Goal: Use online tool/utility: Utilize a website feature to perform a specific function

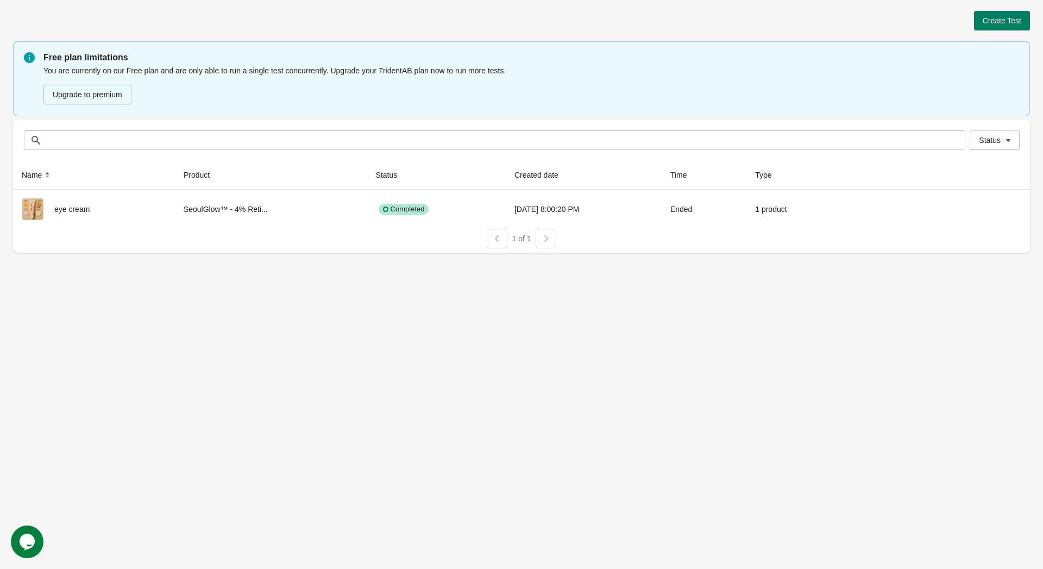
click at [1017, 21] on span "Create Test" at bounding box center [1001, 20] width 39 height 9
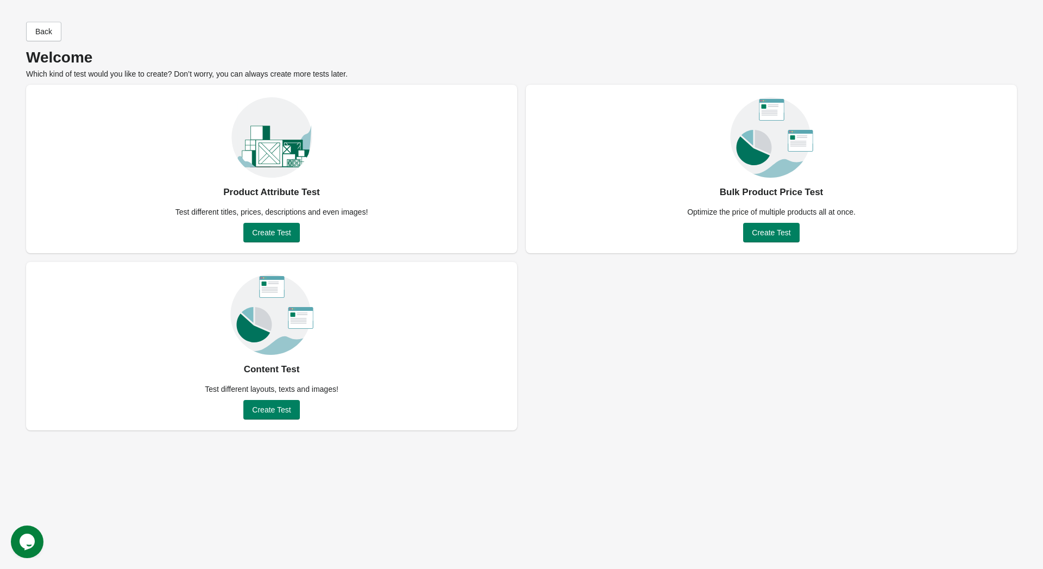
click at [288, 225] on button "Create Test" at bounding box center [271, 233] width 56 height 20
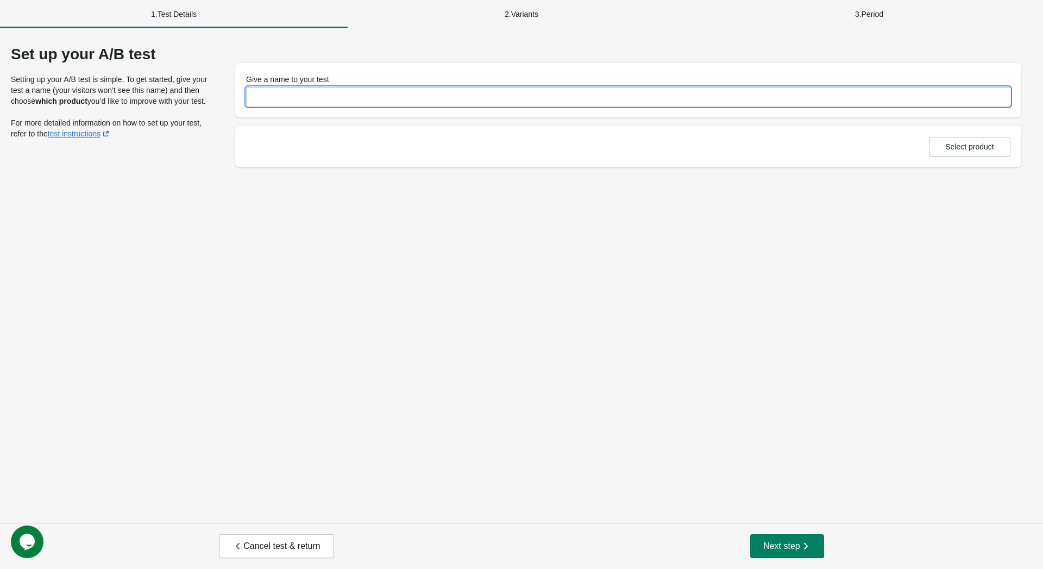
click at [323, 100] on input "Give a name to your test" at bounding box center [628, 97] width 764 height 20
type input "**********"
click at [949, 143] on span "Select product" at bounding box center [969, 146] width 49 height 9
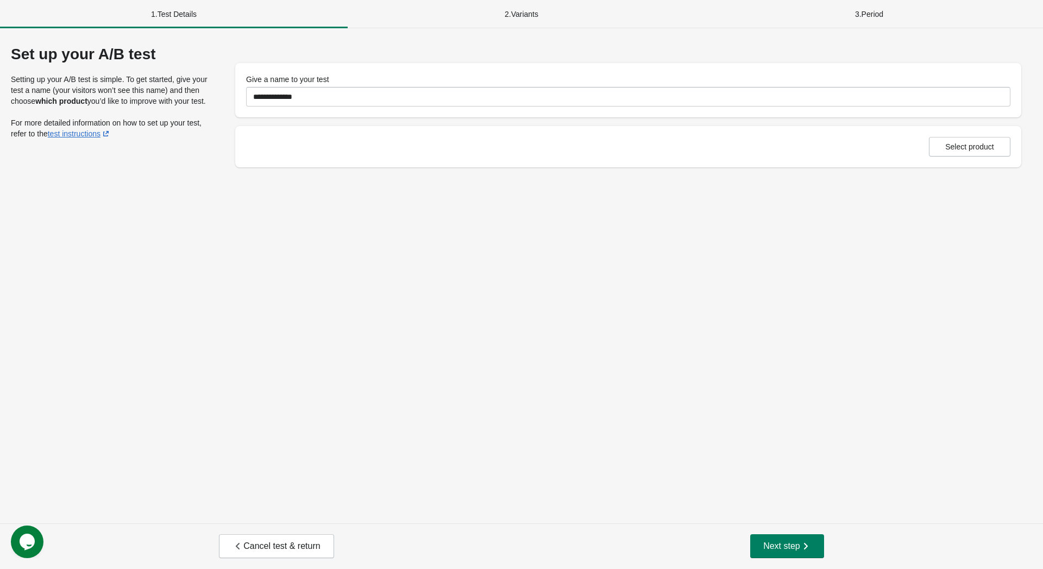
click at [790, 540] on span "Next step" at bounding box center [787, 545] width 48 height 11
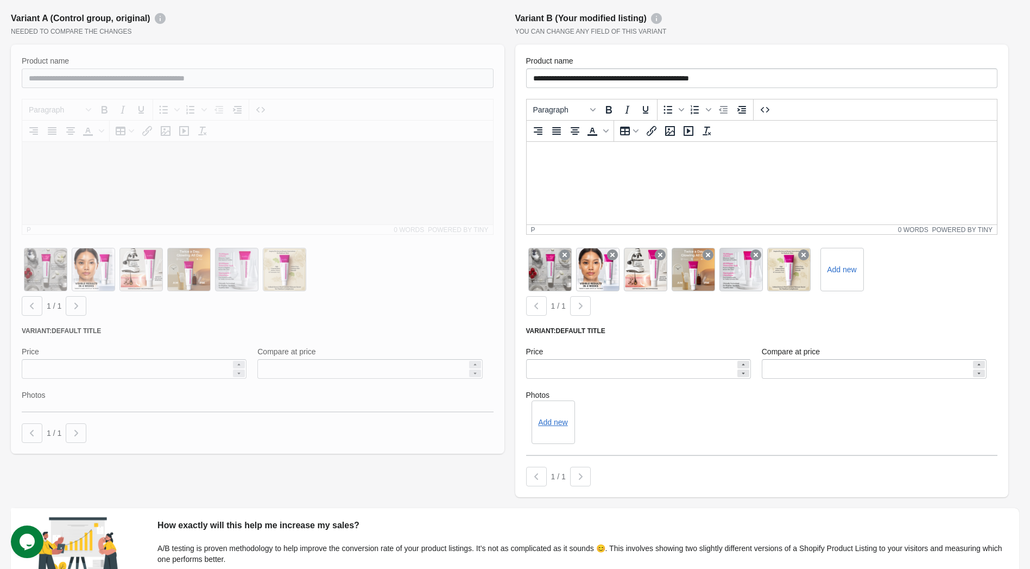
scroll to position [163, 0]
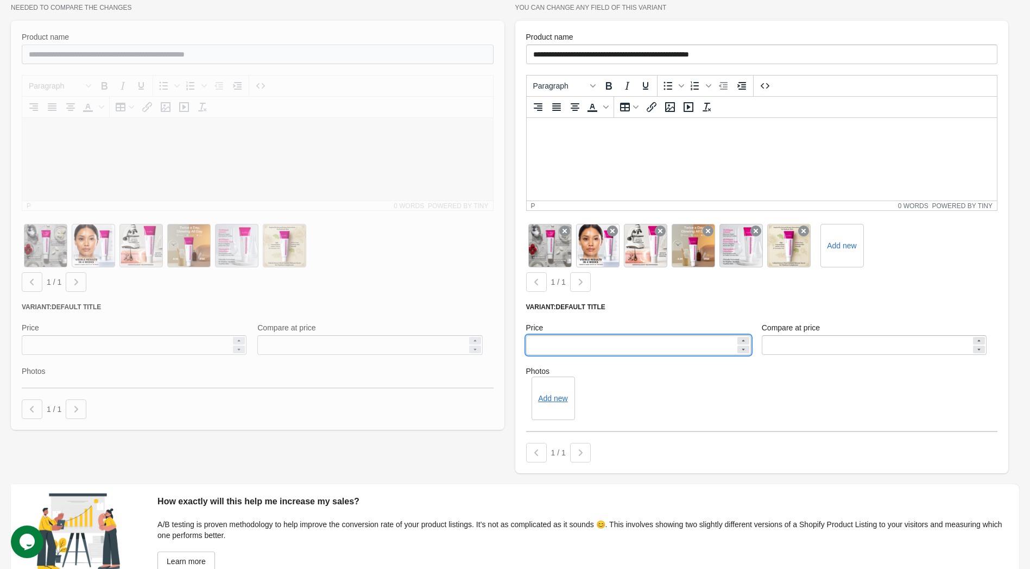
drag, startPoint x: 571, startPoint y: 349, endPoint x: 513, endPoint y: 349, distance: 58.7
click at [513, 349] on div "**********" at bounding box center [762, 231] width 505 height 496
type input "*****"
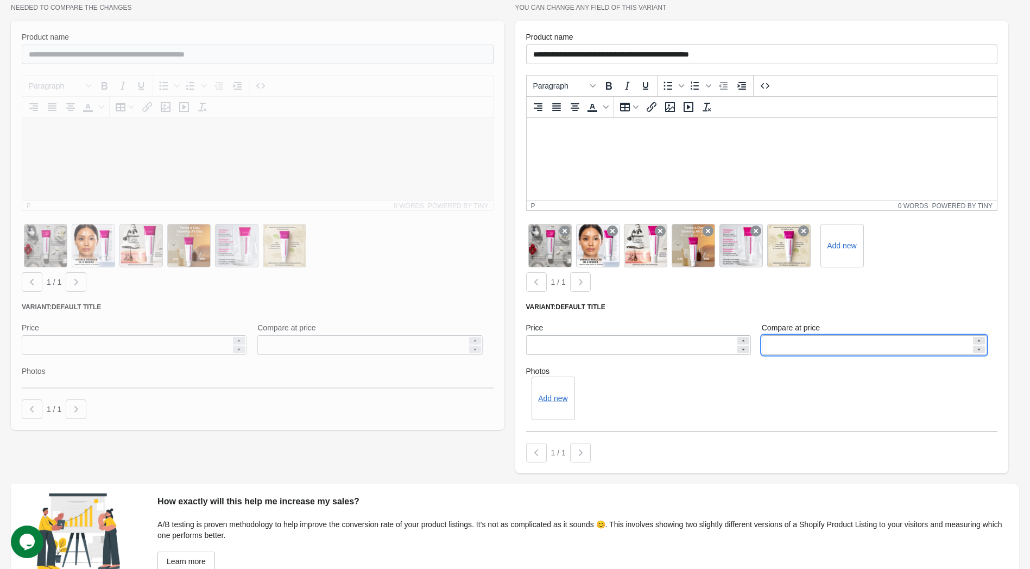
drag, startPoint x: 797, startPoint y: 348, endPoint x: 759, endPoint y: 358, distance: 39.5
click at [759, 358] on div "Compare at price *****" at bounding box center [875, 338] width 236 height 43
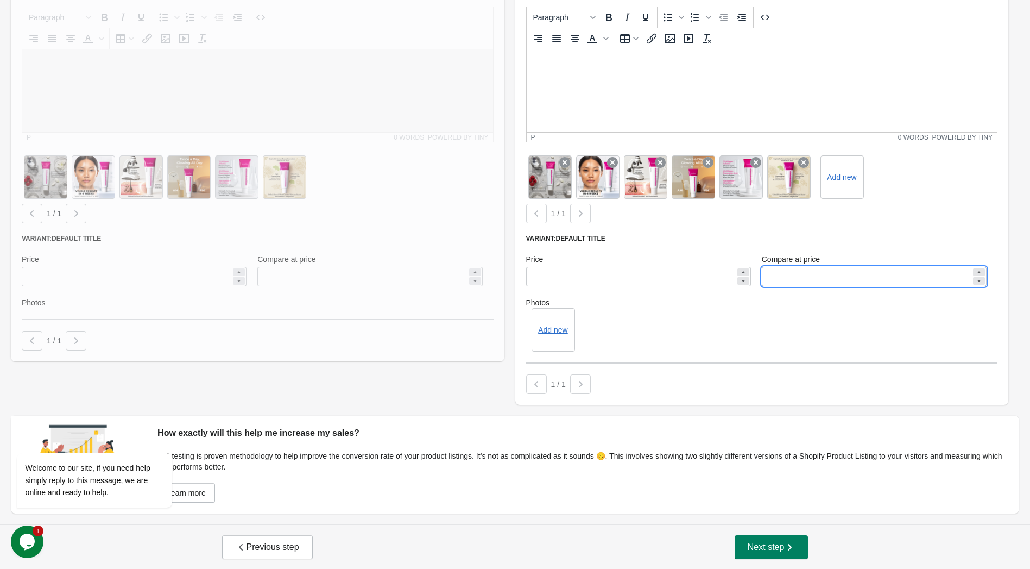
scroll to position [232, 0]
type input "*****"
click at [753, 552] on button "Next step" at bounding box center [772, 546] width 74 height 24
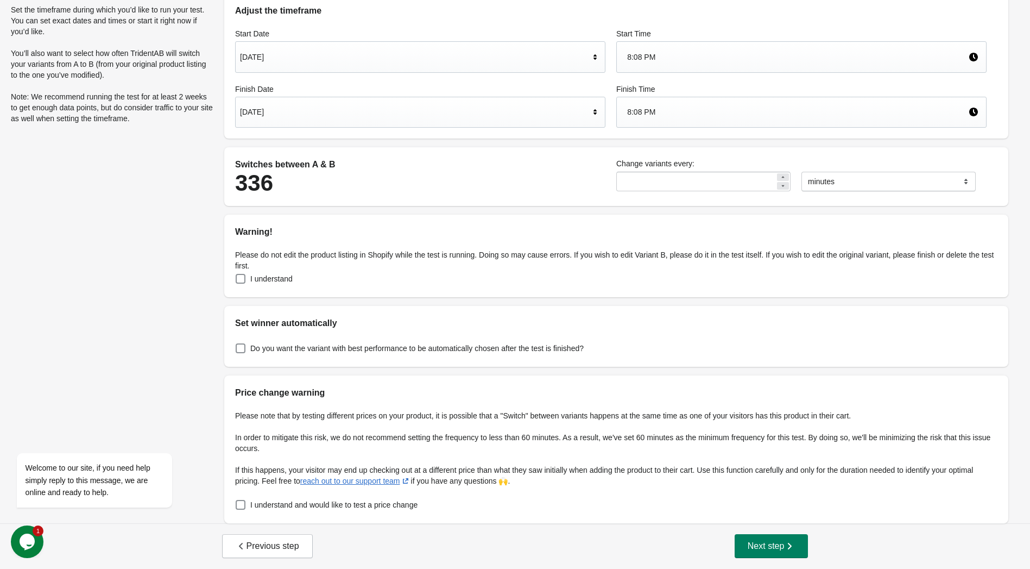
scroll to position [0, 0]
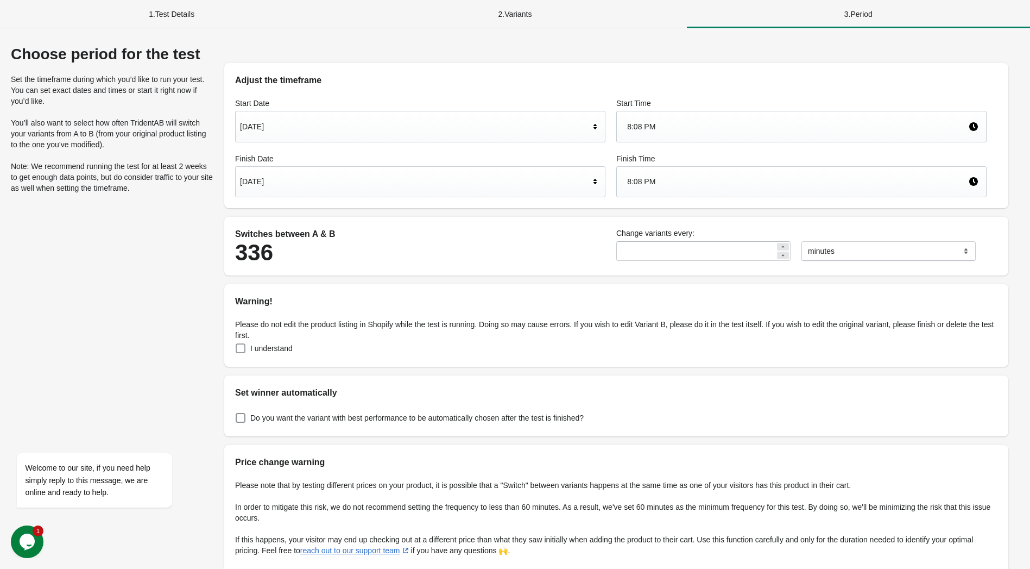
click at [248, 348] on label "I understand" at bounding box center [264, 348] width 58 height 15
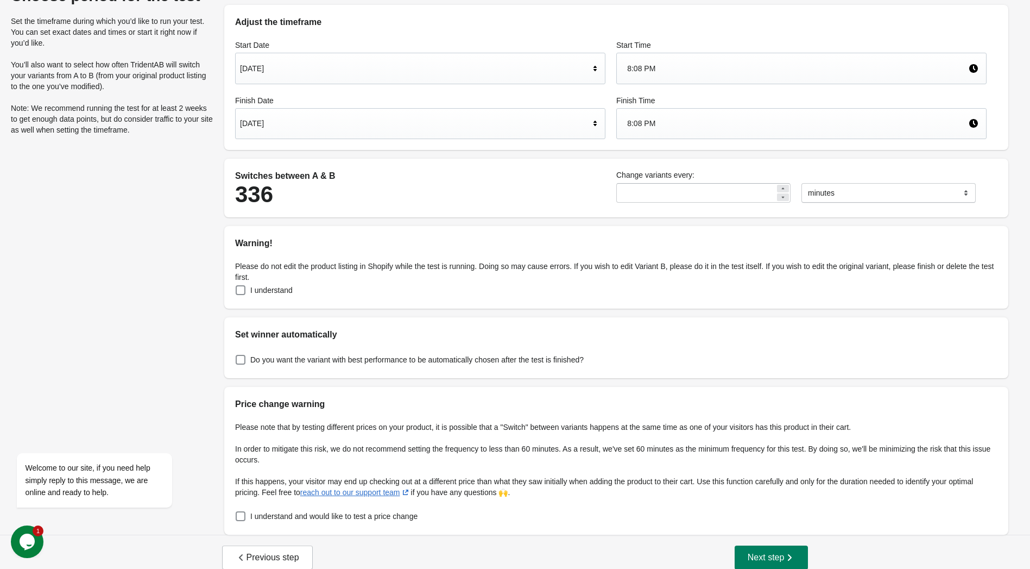
scroll to position [70, 0]
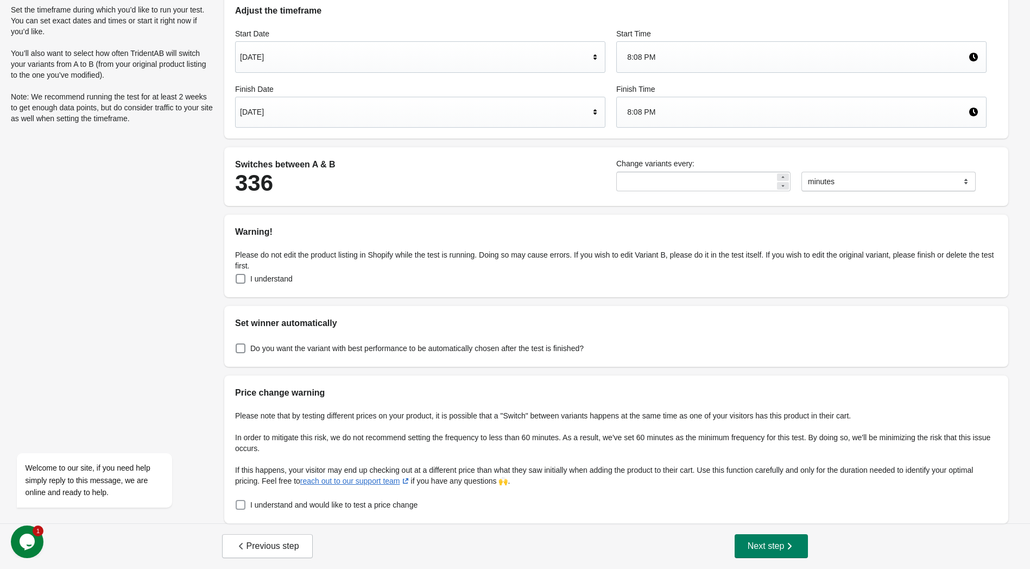
click at [264, 506] on span "I understand and would like to test a price change" at bounding box center [333, 504] width 167 height 11
click at [761, 540] on span "Next step" at bounding box center [772, 545] width 48 height 11
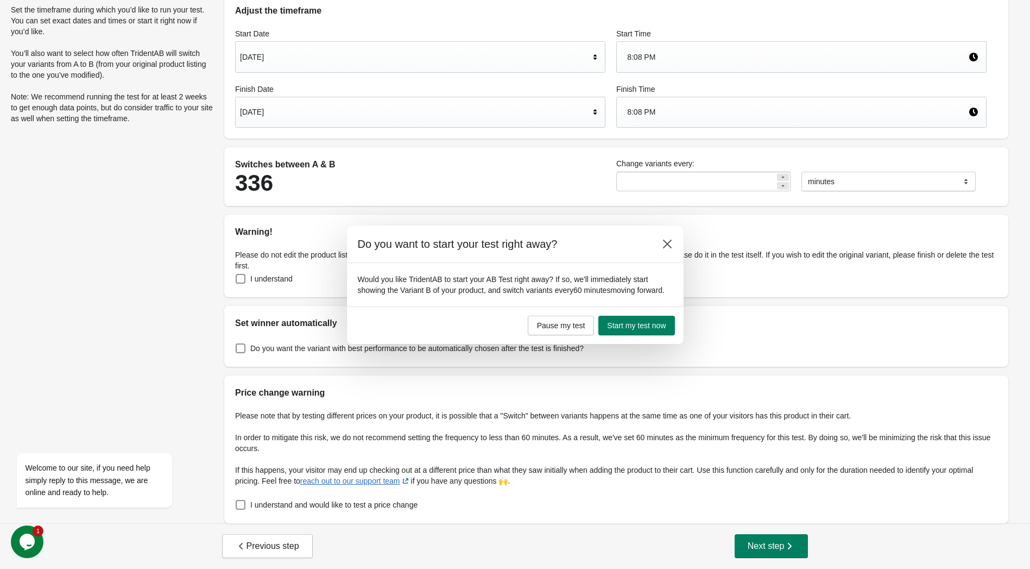
click at [658, 331] on button "Start my test now" at bounding box center [637, 326] width 76 height 20
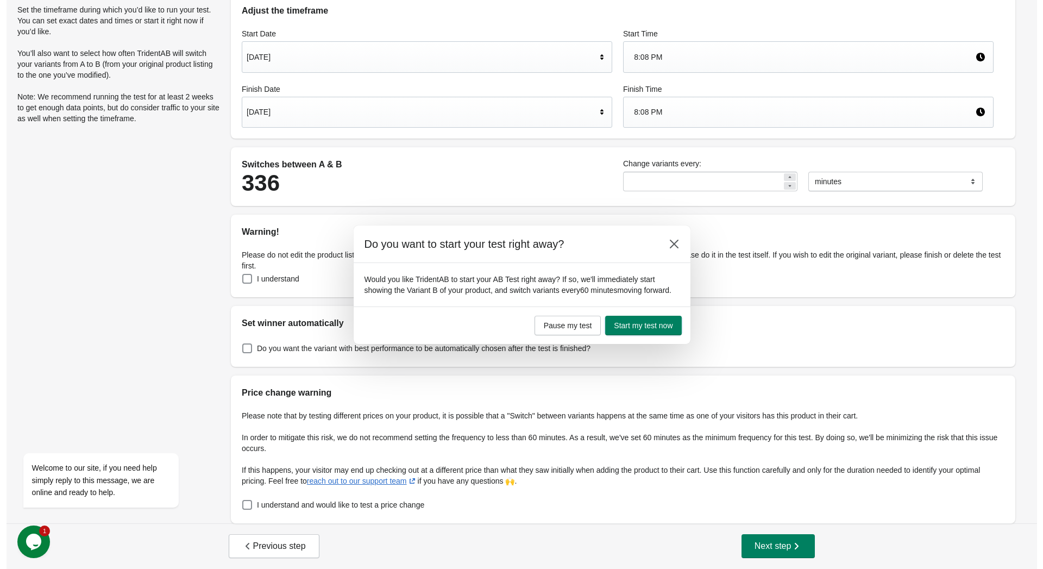
scroll to position [0, 0]
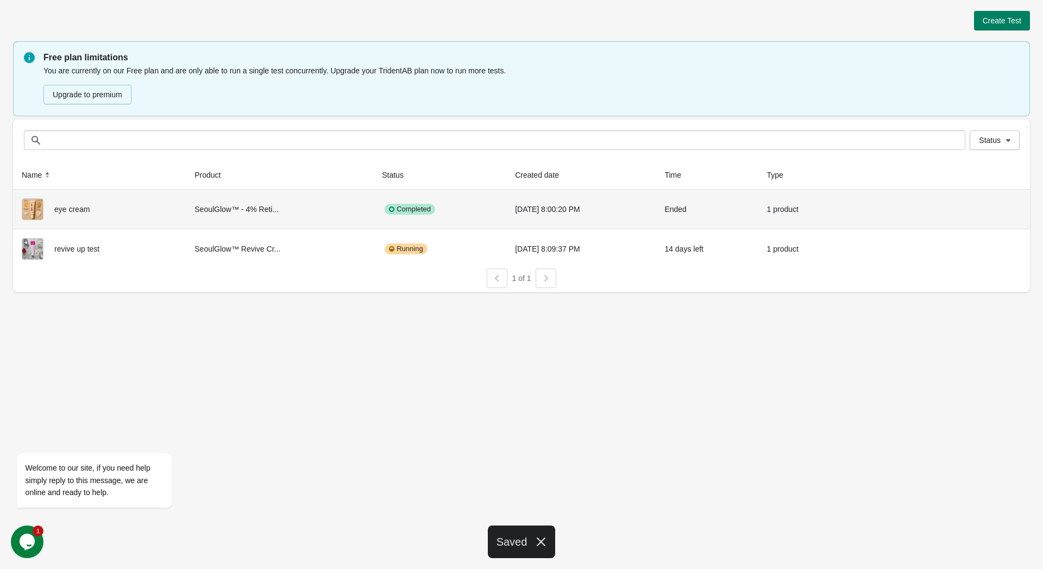
click at [197, 206] on div "SeoulGlow™ - 4% Reti..." at bounding box center [279, 209] width 170 height 22
click at [1003, 204] on button "button" at bounding box center [1010, 208] width 21 height 20
click at [987, 206] on div "View results" at bounding box center [938, 208] width 165 height 20
click at [975, 207] on button "View results" at bounding box center [963, 208] width 41 height 9
